Goal: Find specific page/section

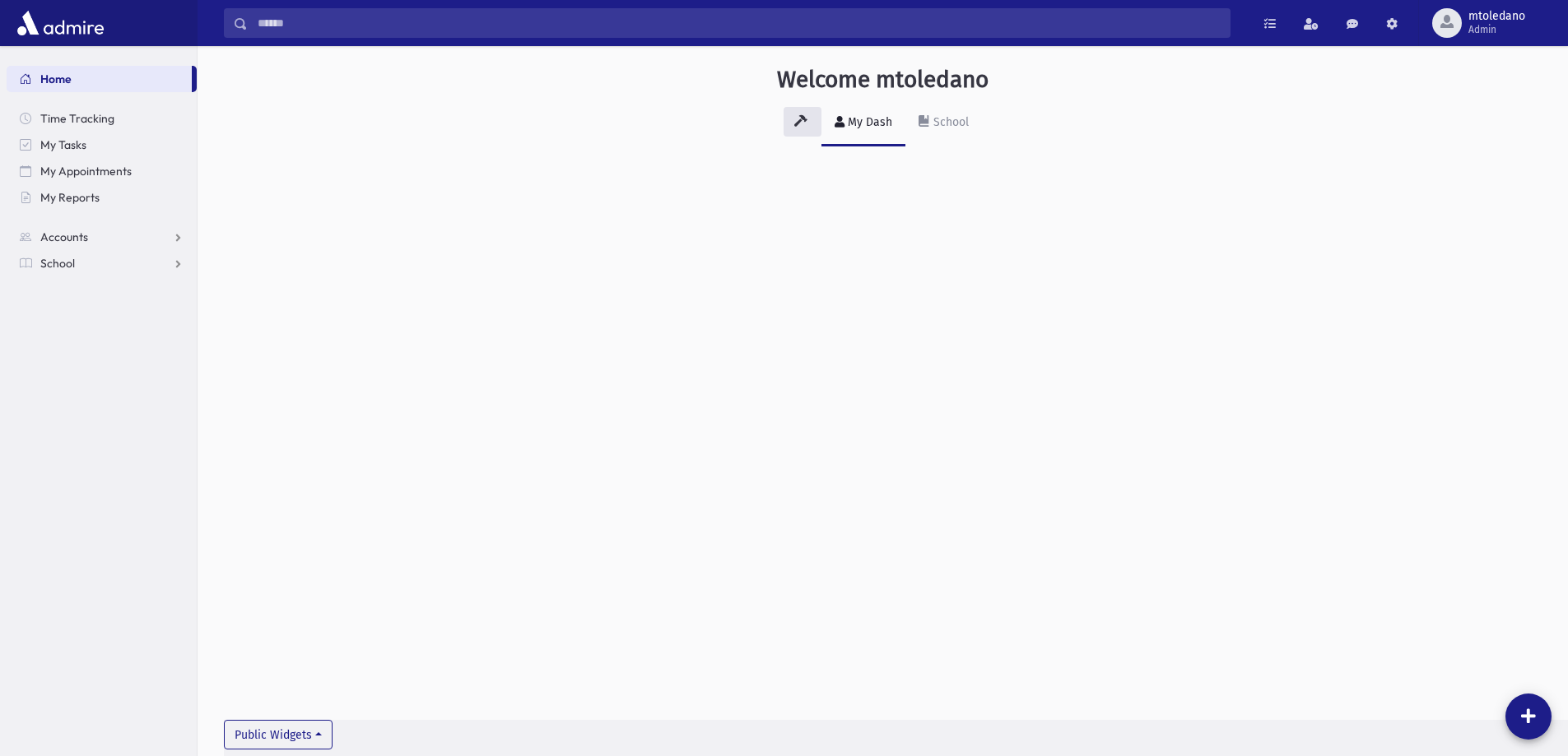
click at [333, 30] on input "Search" at bounding box center [739, 23] width 982 height 29
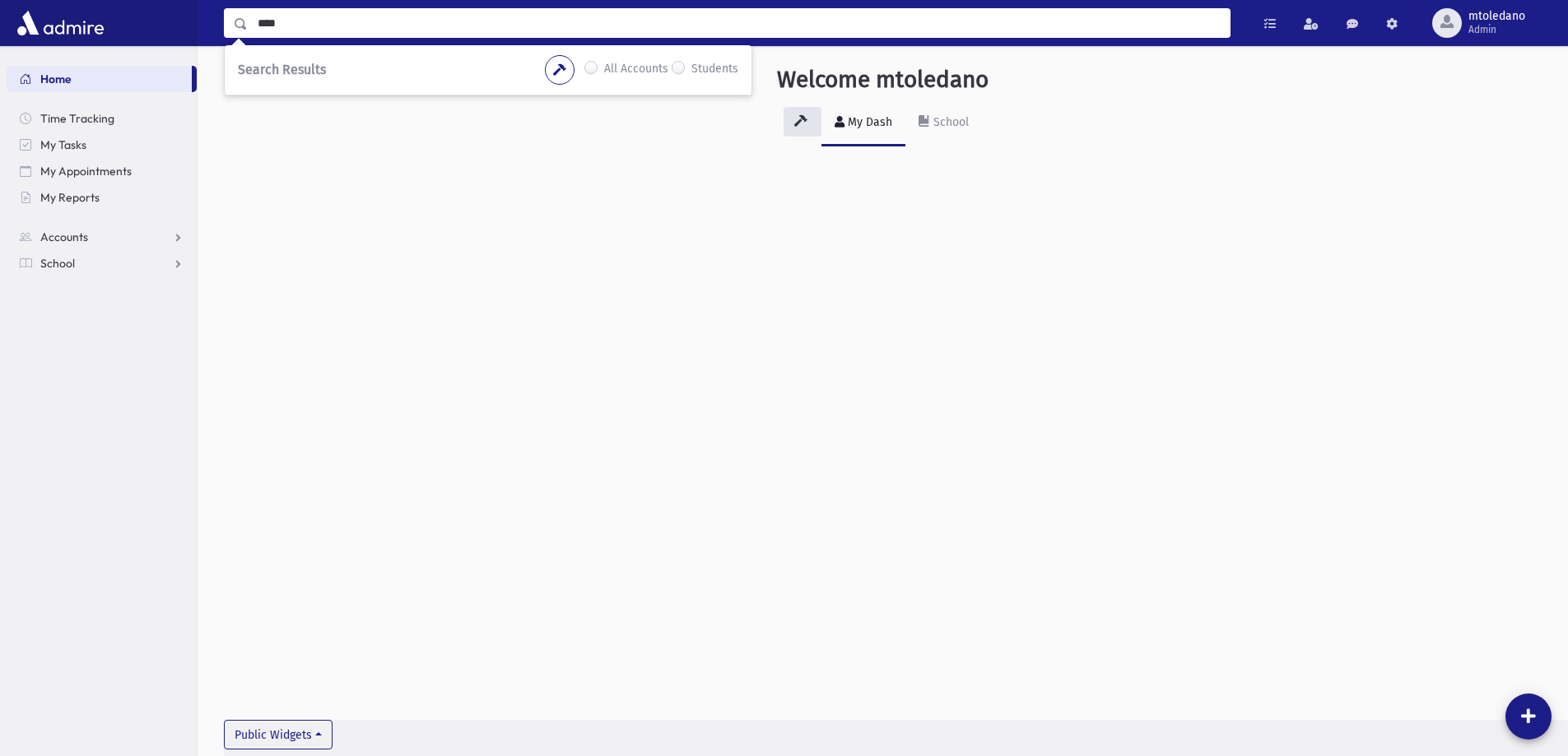
type input "****"
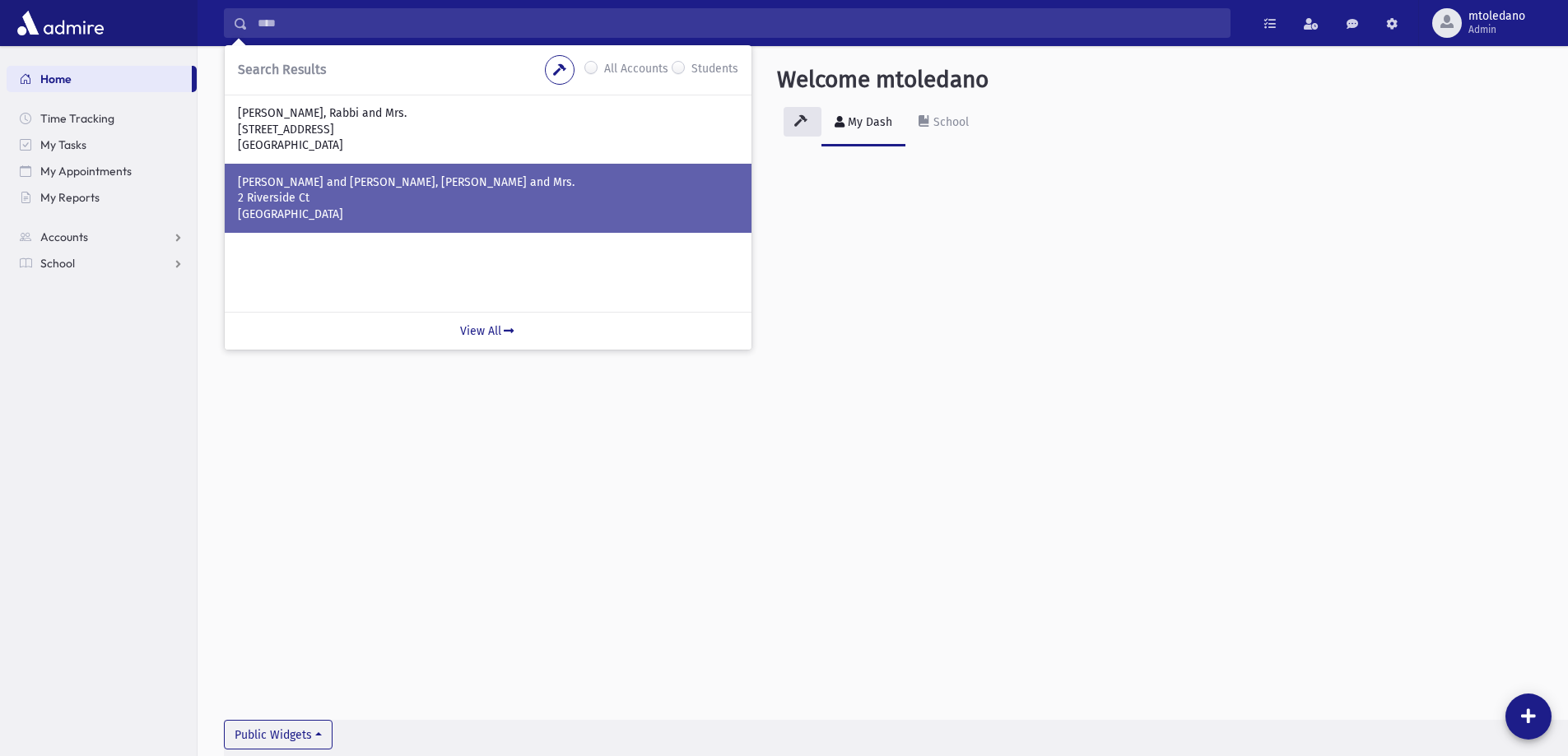
click at [399, 204] on p "2 Riverside Ct" at bounding box center [487, 198] width 500 height 16
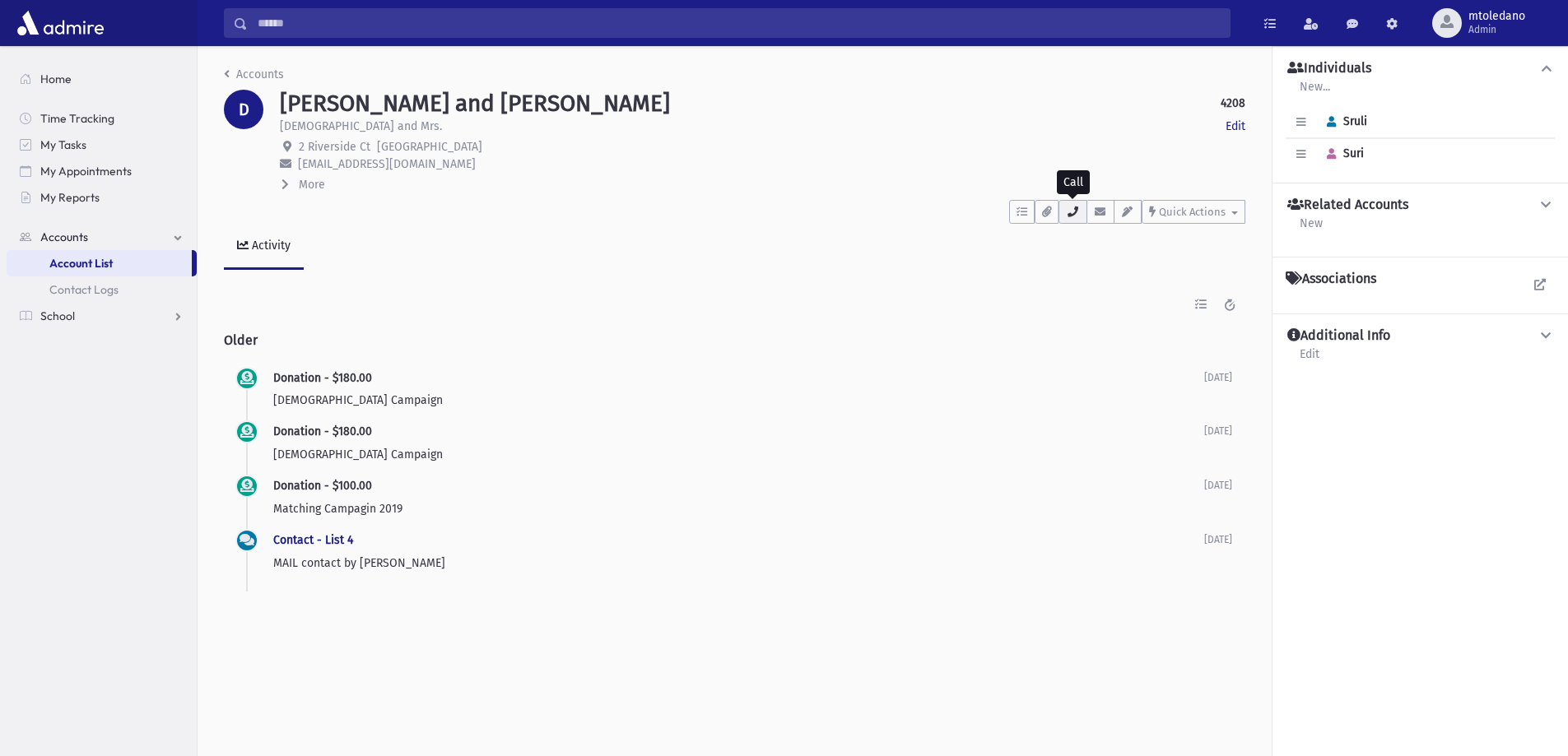
click at [1075, 217] on icon "button" at bounding box center [1072, 212] width 13 height 10
